Goal: Task Accomplishment & Management: Use online tool/utility

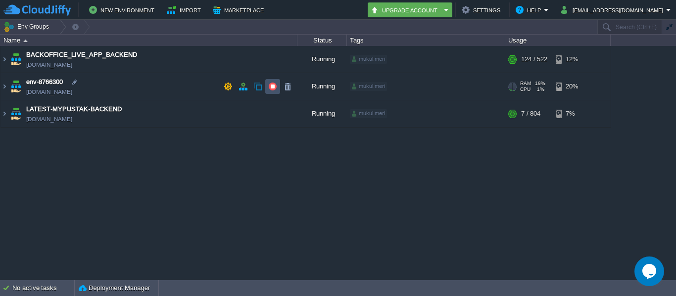
click at [276, 87] on button "button" at bounding box center [272, 86] width 9 height 9
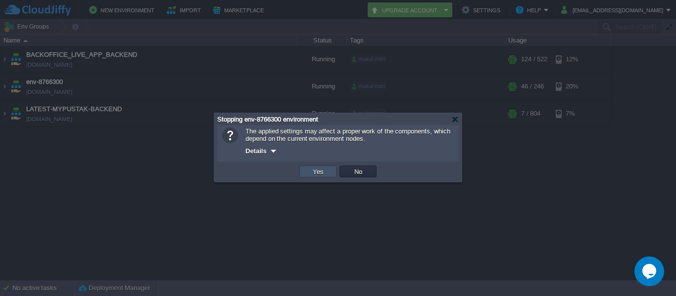
click at [320, 170] on button "Yes" at bounding box center [318, 171] width 17 height 9
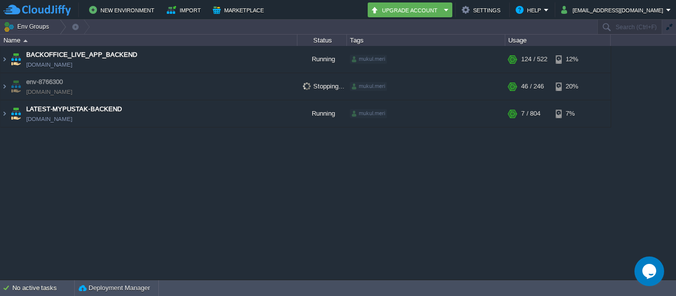
click at [318, 174] on div "BACKOFFICE_LIVE_APP_BACKEND [DOMAIN_NAME] Running mukul.meri + Add to Env Group…" at bounding box center [338, 163] width 676 height 234
click at [3, 59] on img at bounding box center [4, 59] width 8 height 27
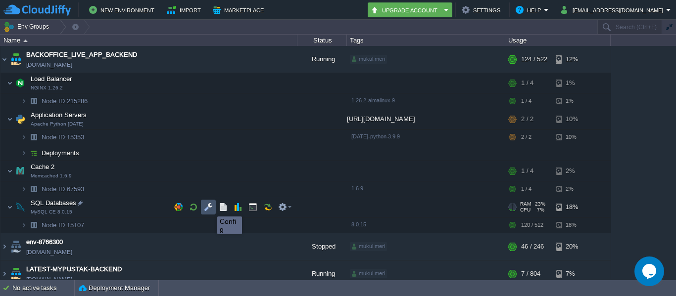
click at [210, 208] on button "button" at bounding box center [208, 207] width 9 height 9
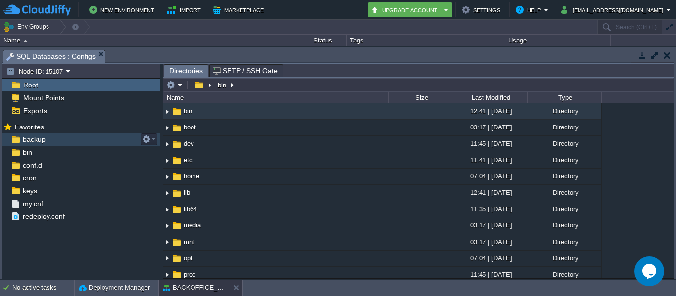
click at [42, 142] on span "backup" at bounding box center [34, 139] width 26 height 9
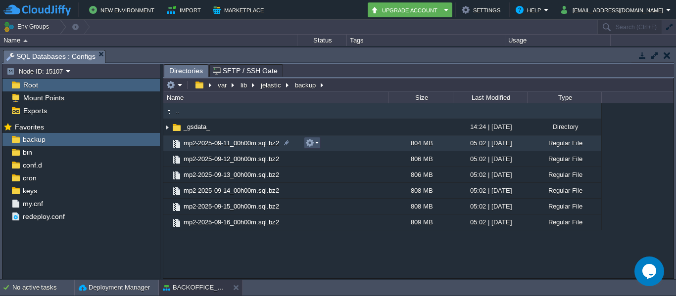
click at [310, 143] on button "button" at bounding box center [309, 143] width 9 height 9
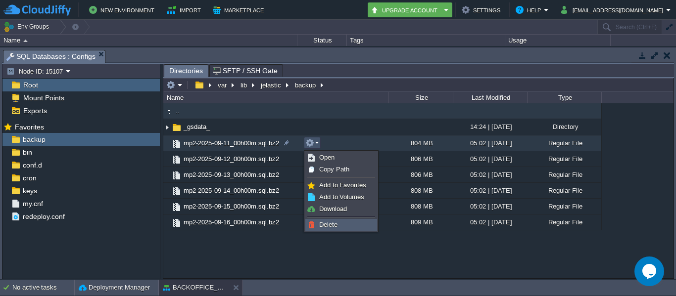
click at [328, 224] on span "Delete" at bounding box center [328, 224] width 18 height 7
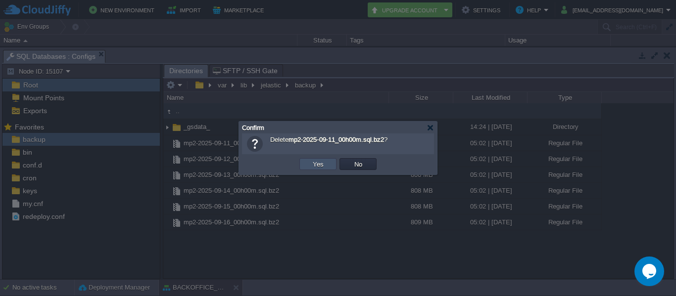
click at [314, 161] on button "Yes" at bounding box center [318, 164] width 17 height 9
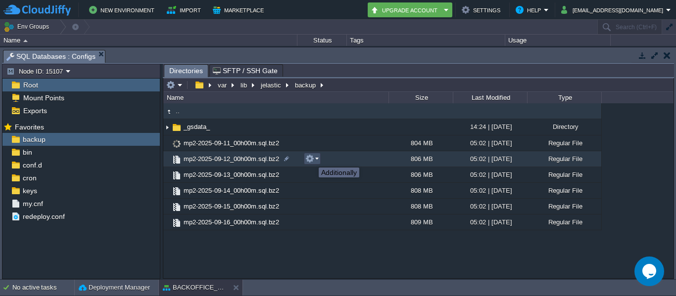
click at [311, 159] on button "button" at bounding box center [309, 158] width 9 height 9
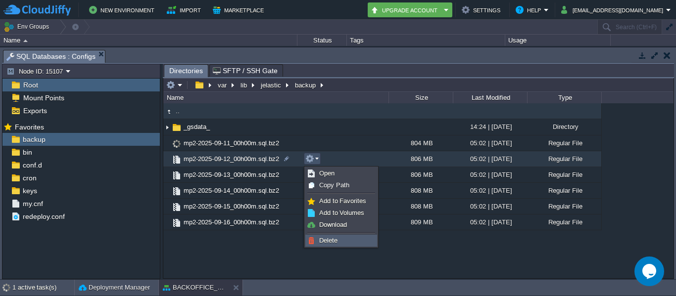
click at [325, 243] on span "Delete" at bounding box center [328, 240] width 18 height 7
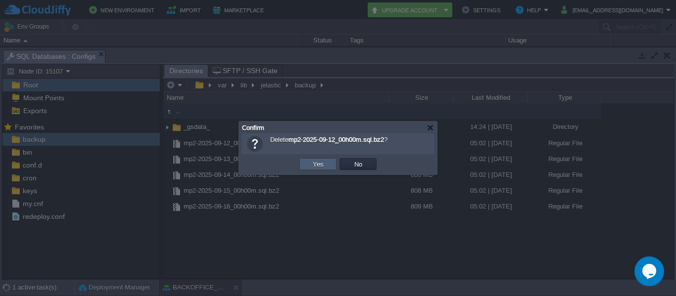
click at [306, 168] on td "Yes" at bounding box center [317, 164] width 37 height 12
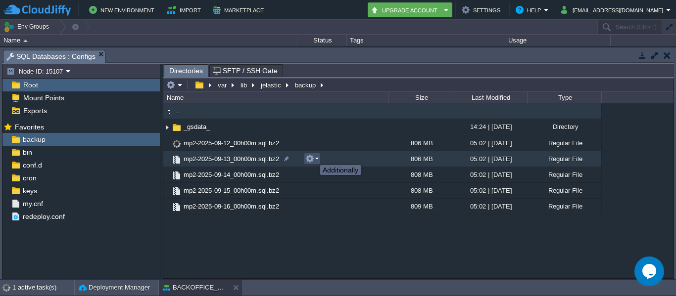
click at [313, 156] on button "button" at bounding box center [309, 158] width 9 height 9
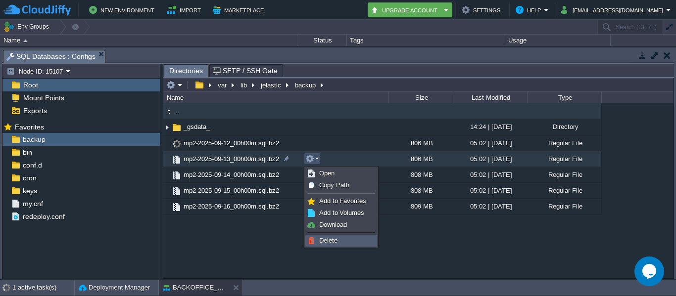
click at [326, 241] on span "Delete" at bounding box center [328, 240] width 18 height 7
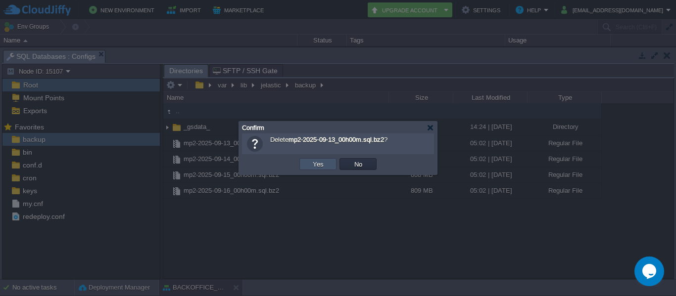
click at [311, 162] on button "Yes" at bounding box center [318, 164] width 17 height 9
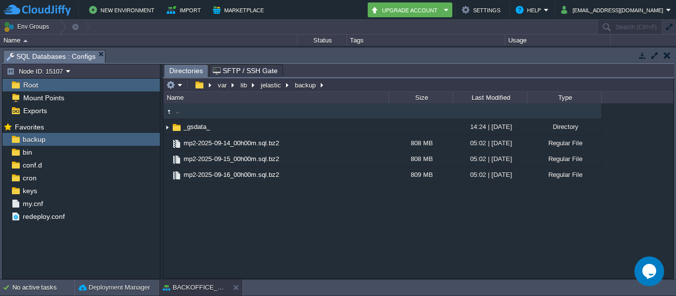
click at [642, 58] on button "button" at bounding box center [642, 55] width 9 height 9
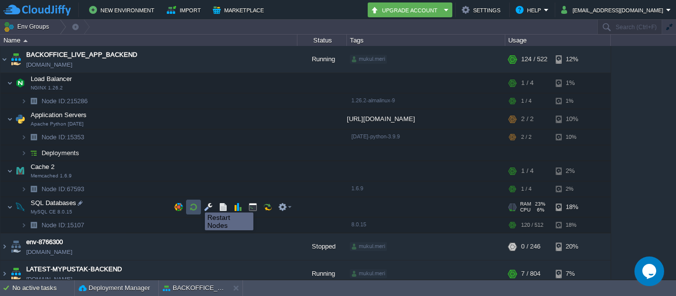
click at [197, 204] on button "button" at bounding box center [193, 207] width 9 height 9
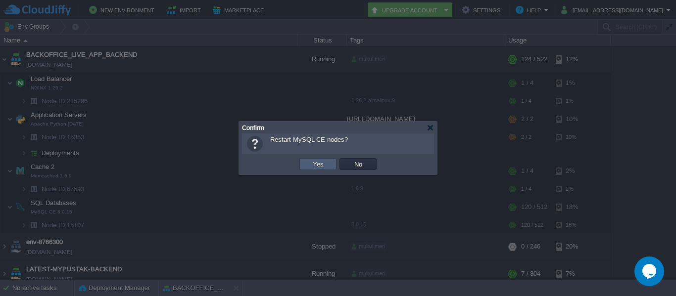
click at [316, 162] on button "Yes" at bounding box center [318, 164] width 17 height 9
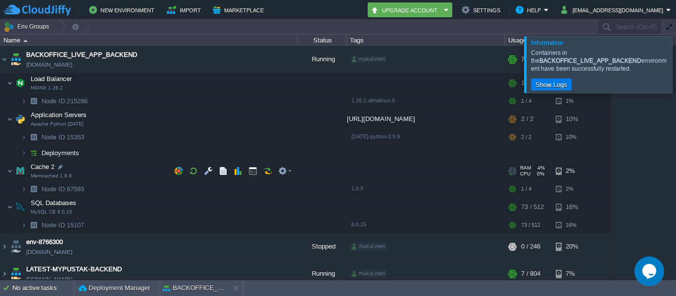
scroll to position [8, 0]
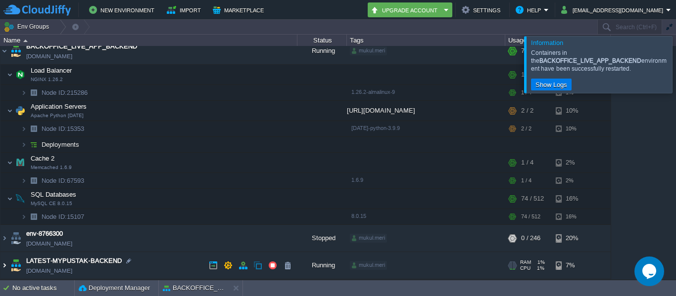
click at [5, 264] on img at bounding box center [4, 265] width 8 height 27
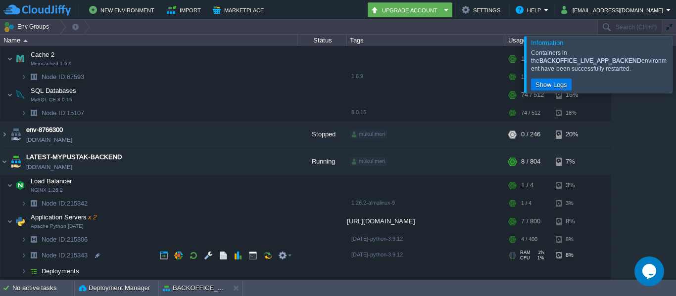
scroll to position [0, 0]
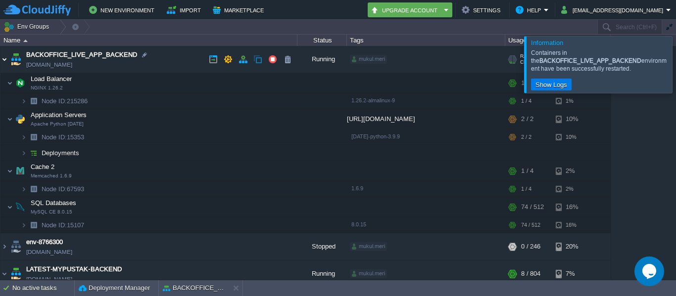
click at [3, 58] on img at bounding box center [4, 59] width 8 height 27
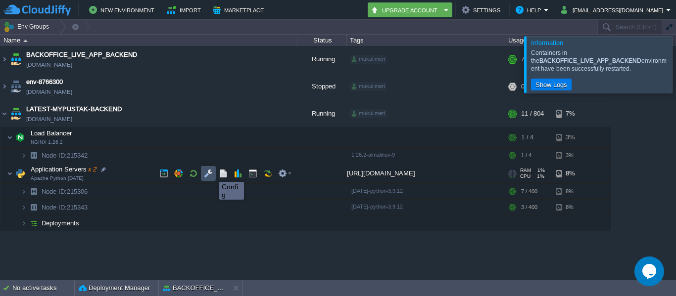
click at [209, 174] on button "button" at bounding box center [208, 173] width 9 height 9
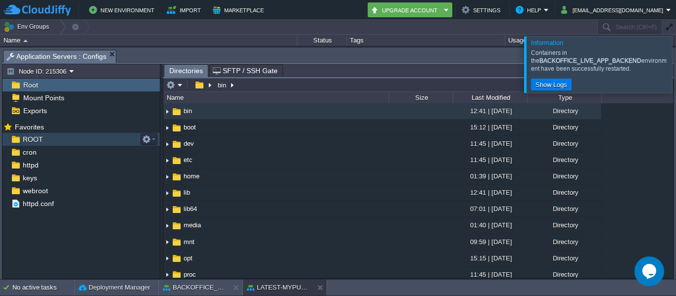
click at [27, 141] on span "ROOT" at bounding box center [33, 139] width 24 height 9
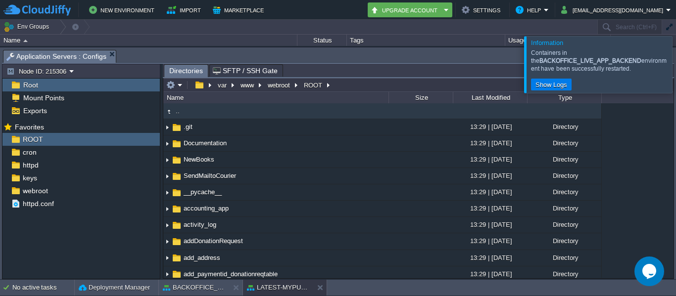
click at [676, 59] on div at bounding box center [688, 64] width 0 height 56
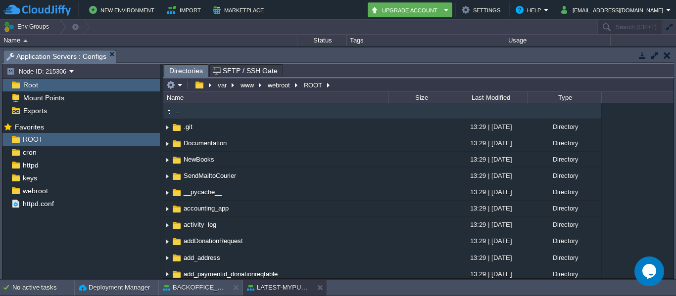
click at [642, 54] on button "button" at bounding box center [642, 55] width 9 height 9
